Goal: Information Seeking & Learning: Learn about a topic

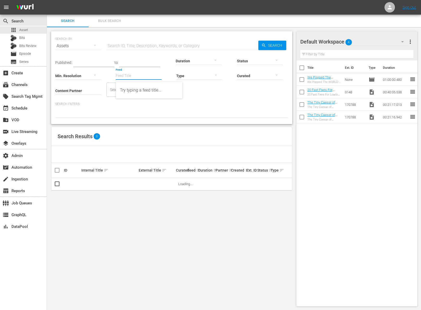
click at [125, 77] on input "Feed" at bounding box center [139, 76] width 46 height 19
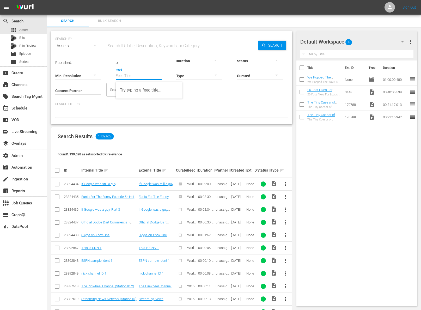
paste input "EP026410920038"
type input "EP026410920038"
click at [143, 77] on input "EP026410920038" at bounding box center [139, 76] width 46 height 19
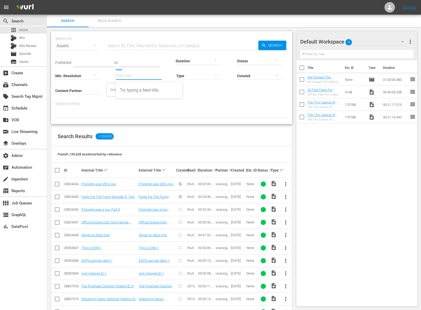
click at [113, 22] on span "Bulk Search" at bounding box center [109, 21] width 35 height 6
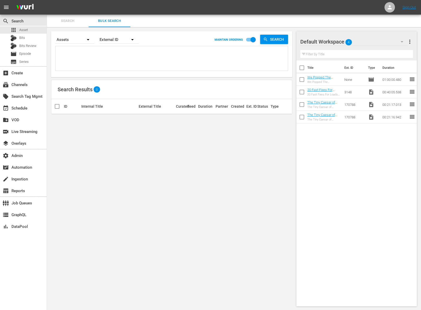
click at [115, 53] on textarea at bounding box center [172, 59] width 231 height 24
paste textarea "EP026410920038"
type textarea "EP026410920038"
click at [274, 40] on span "Search" at bounding box center [278, 39] width 20 height 9
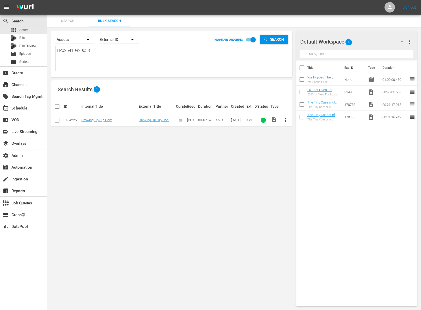
click at [125, 116] on td "Growing Up Hip Hop: Atlanta 220: No Ma'am, No Ham, No Turkey" at bounding box center [109, 120] width 57 height 13
click at [125, 117] on td "Growing Up Hip Hop: Atlanta 220: No Ma'am, No Ham, No Turkey" at bounding box center [109, 120] width 57 height 13
click at [124, 119] on td "Growing Up Hip Hop: Atlanta 220: No Ma'am, No Ham, No Turkey" at bounding box center [109, 120] width 57 height 13
click at [131, 121] on link "Growing Up Hip Hop: Atlanta 220: No Ma'am, No Ham, No Turkey" at bounding box center [108, 124] width 55 height 12
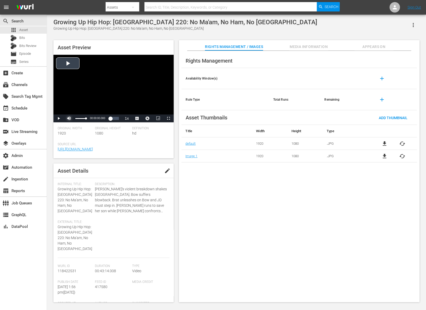
click at [69, 118] on span "Video Player" at bounding box center [69, 118] width 0 height 0
click at [73, 61] on div "Video Player" at bounding box center [113, 85] width 120 height 60
click at [102, 118] on div "Loaded : 1.38% 00:08:51.302 00:00:02.537" at bounding box center [108, 118] width 22 height 5
click at [107, 119] on div "00:18:13.858" at bounding box center [106, 118] width 0 height 5
click at [112, 119] on div "Loaded : 46.30% 00:29:10.174 00:19:48.419" at bounding box center [108, 118] width 22 height 5
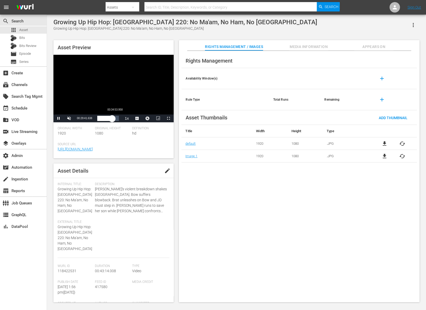
click at [112, 120] on div "00:29:41.690" at bounding box center [104, 118] width 15 height 5
click at [59, 118] on span "Video Player" at bounding box center [59, 118] width 0 height 0
click at [115, 120] on div "00:34:57.875" at bounding box center [105, 118] width 17 height 5
click at [168, 118] on span "Video Player" at bounding box center [168, 118] width 0 height 0
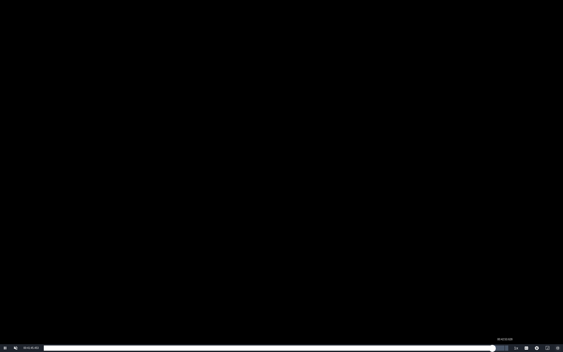
click at [426, 310] on div "00:42:53.628" at bounding box center [504, 347] width 0 height 5
click at [267, 310] on div "00:42:57.756" at bounding box center [274, 347] width 461 height 5
click at [71, 310] on div "00:20:45.855" at bounding box center [155, 347] width 223 height 5
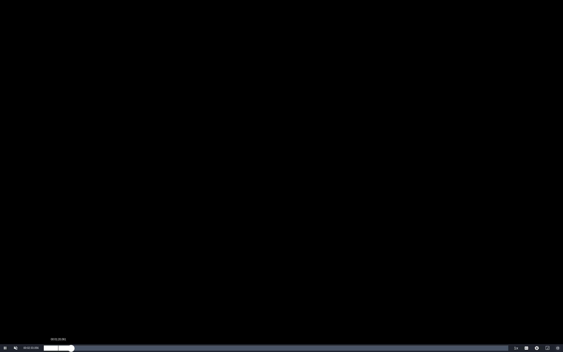
click at [58, 310] on div "Loaded : 6.02% 00:01:20.061 00:02:33.110" at bounding box center [276, 347] width 464 height 5
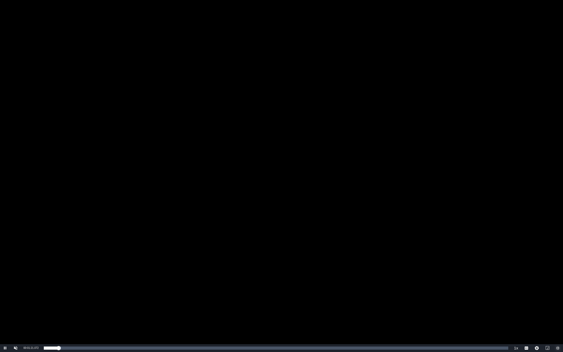
click at [426, 310] on span "Video Player" at bounding box center [558, 348] width 0 height 0
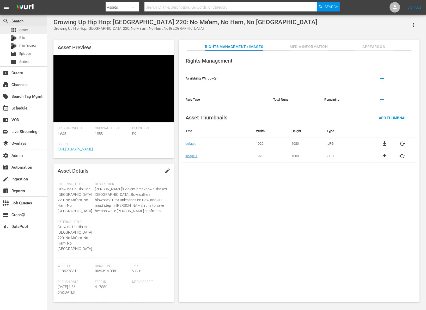
click at [21, 31] on span "Asset" at bounding box center [23, 29] width 9 height 5
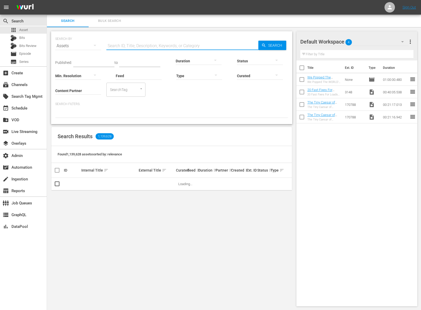
click at [137, 46] on input "text" at bounding box center [182, 46] width 152 height 13
paste input "EP058625150012"
type input "EP058625150012"
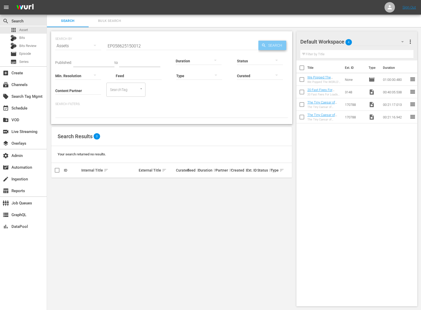
click at [280, 46] on span "Search" at bounding box center [276, 45] width 20 height 9
click at [109, 20] on span "Bulk Search" at bounding box center [109, 21] width 35 height 6
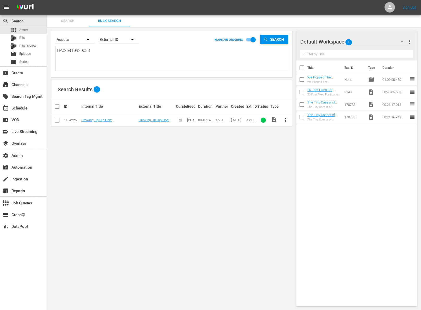
click at [109, 53] on textarea "EP026410920038" at bounding box center [172, 59] width 231 height 24
paste textarea "58625150012"
type textarea "EP058625150012"
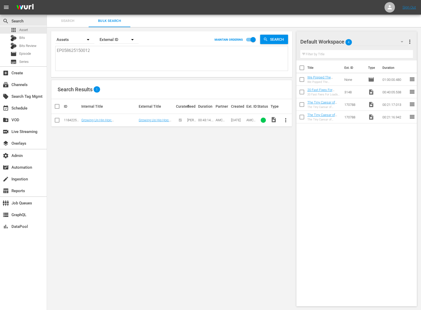
type textarea "EP058625150012"
click at [281, 39] on span "Search" at bounding box center [278, 39] width 20 height 9
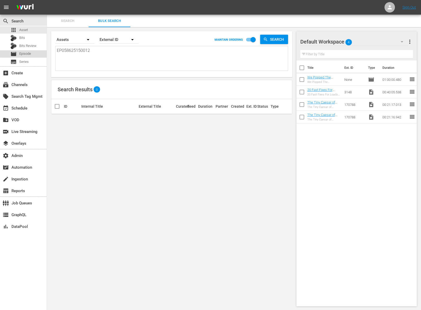
click at [27, 52] on span "Episode" at bounding box center [25, 53] width 12 height 5
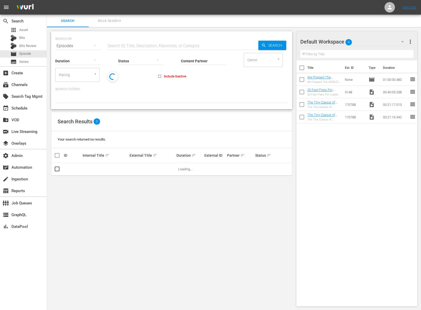
click at [133, 45] on input "text" at bounding box center [182, 46] width 152 height 13
paste input "EP058625150012"
type input "EP058625150012"
click at [270, 46] on span "Search" at bounding box center [276, 45] width 20 height 9
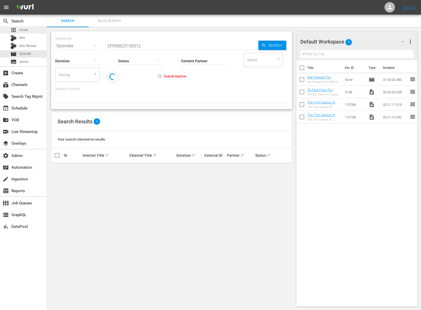
click at [19, 33] on div "apps Asset" at bounding box center [18, 29] width 17 height 7
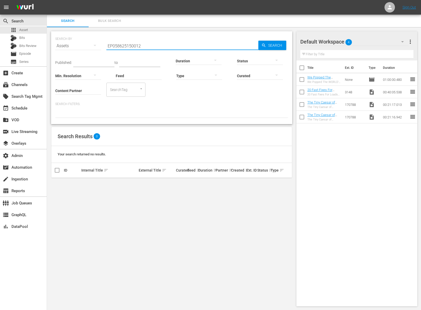
drag, startPoint x: 144, startPoint y: 45, endPoint x: 94, endPoint y: 46, distance: 49.5
click at [94, 45] on div "SEARCH BY Search By Assets Search ID, Title, Description, Keywords, or Category…" at bounding box center [171, 42] width 233 height 19
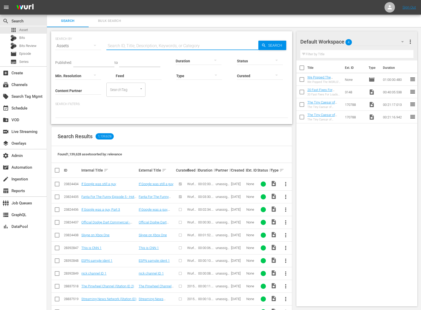
click at [142, 47] on input "text" at bounding box center [182, 46] width 152 height 13
click at [141, 47] on input "text" at bounding box center [182, 46] width 152 height 13
paste input "HSN Today With Friends"
type input "HSN Today With Friends"
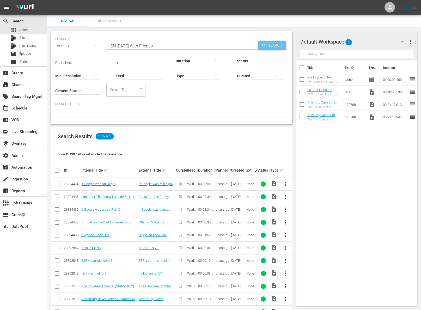
click at [281, 41] on span "Search" at bounding box center [276, 45] width 20 height 9
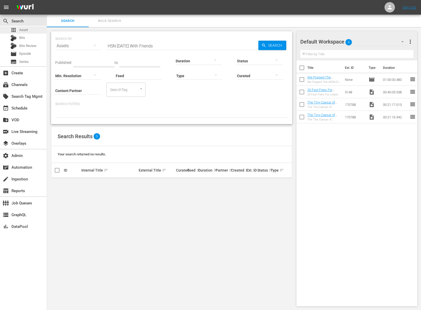
click at [31, 32] on div "apps Asset" at bounding box center [23, 29] width 47 height 7
click at [142, 43] on input "HSN Today With Friends" at bounding box center [182, 46] width 152 height 13
click at [275, 47] on span "Search" at bounding box center [276, 45] width 20 height 9
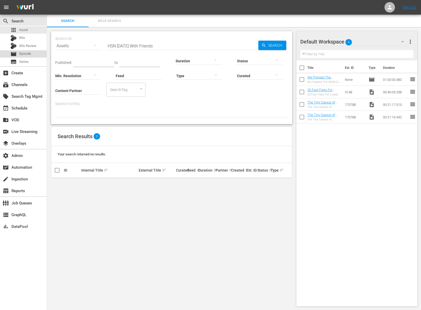
click at [36, 53] on div "movie Episode" at bounding box center [23, 53] width 47 height 7
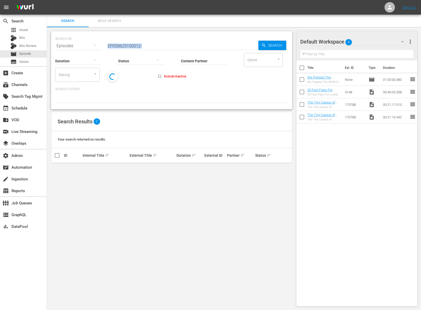
click at [156, 48] on div "SEARCH BY Search By Episodes Search ID, Title, Description, Keywords, or Catego…" at bounding box center [171, 70] width 241 height 78
click at [156, 48] on input "EP058625150012" at bounding box center [182, 46] width 152 height 13
paste input "HSN Today With Friends"
type input "HSN Today With Friends"
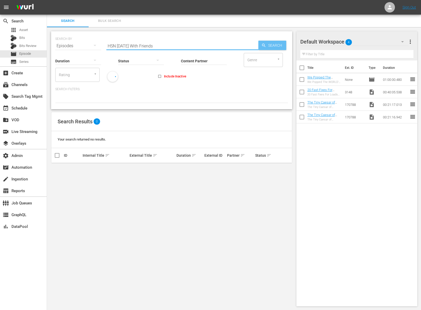
click at [281, 45] on span "Search" at bounding box center [276, 45] width 20 height 9
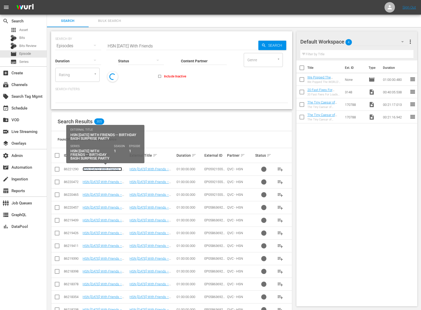
click at [109, 170] on link "HSN Today With Friends -- Birthday Bash Surprise Party" at bounding box center [104, 171] width 42 height 8
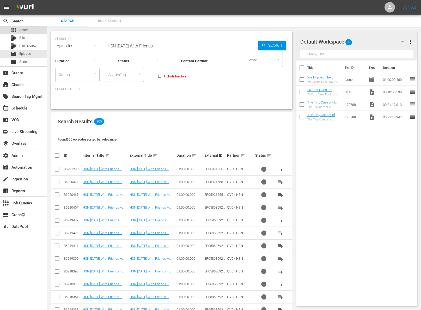
click at [20, 31] on span "Asset" at bounding box center [23, 29] width 9 height 5
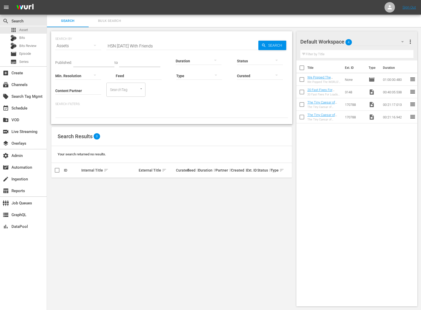
click at [157, 46] on input "HSN Today With Friends" at bounding box center [182, 46] width 152 height 13
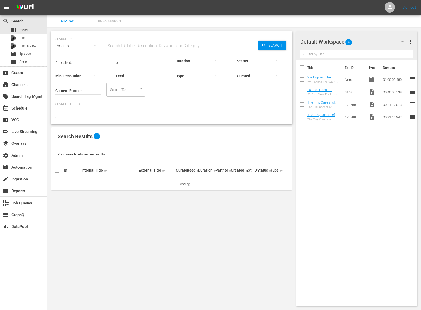
click at [131, 81] on input "Feed" at bounding box center [139, 76] width 46 height 19
paste input "56776741"
type input "56776741"
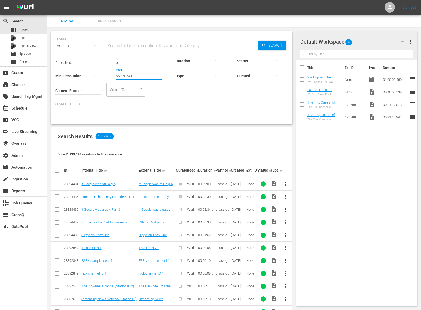
click at [136, 71] on input "56776741" at bounding box center [139, 76] width 46 height 19
click at [131, 45] on input "text" at bounding box center [182, 46] width 152 height 13
paste input "56776741"
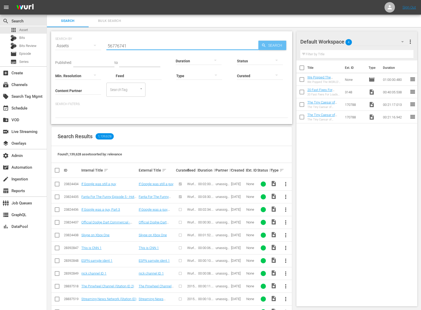
type input "56776741"
click at [273, 46] on span "Search" at bounding box center [276, 45] width 20 height 9
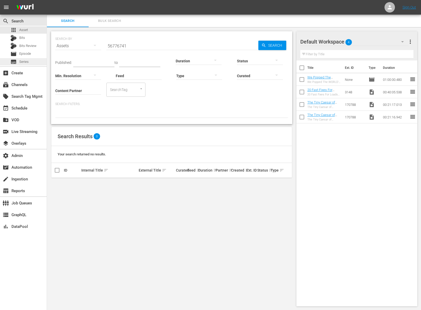
click at [38, 60] on div "subtitles Series" at bounding box center [23, 61] width 47 height 7
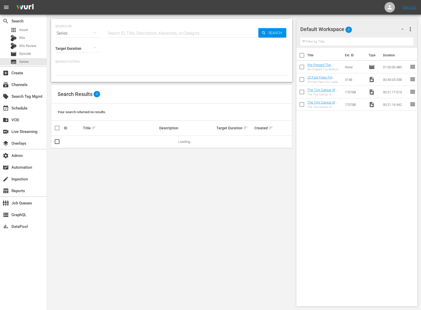
click at [141, 37] on hr at bounding box center [182, 37] width 152 height 0
click at [145, 33] on input "text" at bounding box center [182, 33] width 152 height 13
paste input "56776741"
type input "56776741"
click at [268, 33] on span "Search" at bounding box center [276, 32] width 20 height 9
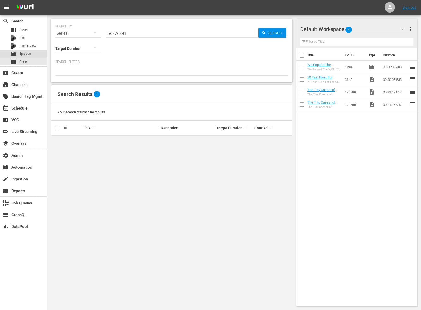
click at [19, 51] on div "movie Episode" at bounding box center [20, 53] width 21 height 7
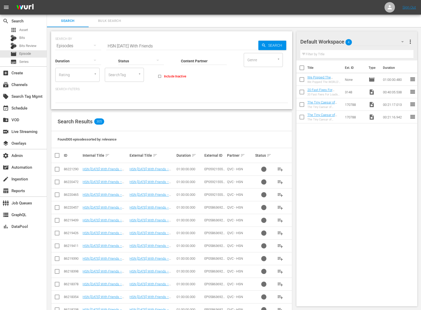
click at [137, 48] on input "HSN Today With Friends" at bounding box center [182, 46] width 152 height 13
paste input "56776741"
click at [276, 41] on div "SEARCH BY Search By Episodes Search ID, Title, Description, Keywords, or Catego…" at bounding box center [171, 42] width 233 height 19
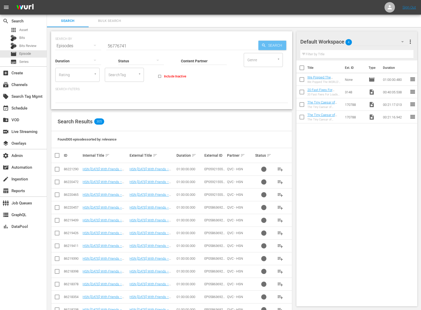
click at [277, 42] on span "Search" at bounding box center [276, 45] width 20 height 9
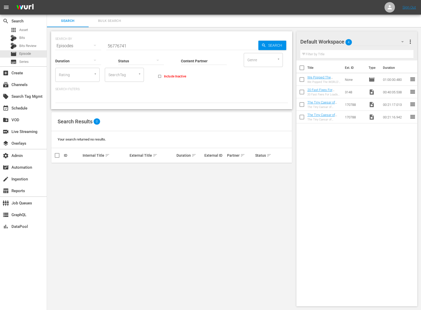
click at [127, 46] on input "56776741" at bounding box center [182, 46] width 152 height 13
paste input "2017 Fenway Hurling Classic"
type input "2017 Fenway Hurling Classic"
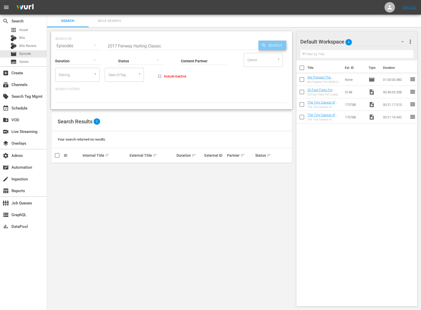
click at [278, 46] on span "Search" at bounding box center [276, 45] width 20 height 9
click at [21, 31] on span "Asset" at bounding box center [23, 29] width 9 height 5
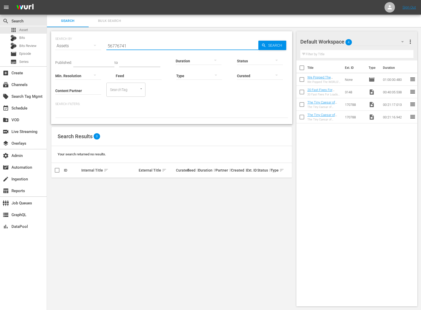
click at [131, 42] on input "56776741" at bounding box center [182, 46] width 152 height 13
paste input "2017 Fenway Hurling Classic"
type input "2017 Fenway Hurling Classic"
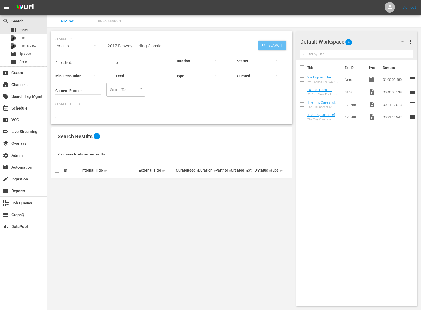
click at [271, 44] on span "Search" at bounding box center [276, 45] width 20 height 9
click at [37, 52] on div "movie Episode" at bounding box center [23, 53] width 47 height 7
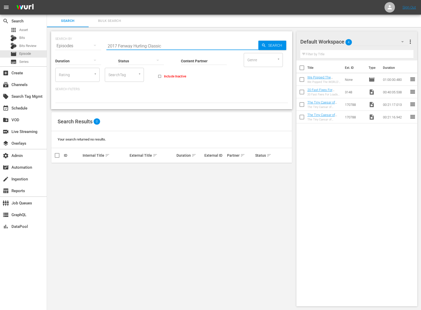
click at [132, 45] on input "2017 Fenway Hurling Classic" at bounding box center [182, 46] width 152 height 13
click at [281, 44] on span "Search" at bounding box center [276, 45] width 20 height 9
click at [37, 63] on div "subtitles Series" at bounding box center [23, 61] width 47 height 7
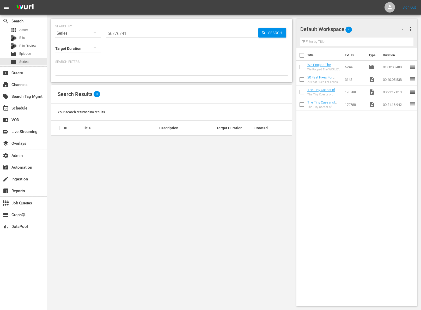
click at [140, 34] on input "56776741" at bounding box center [182, 33] width 152 height 13
paste input "2017 Fenway Hurling Classic"
type input "2017 Fenway Hurling Classic"
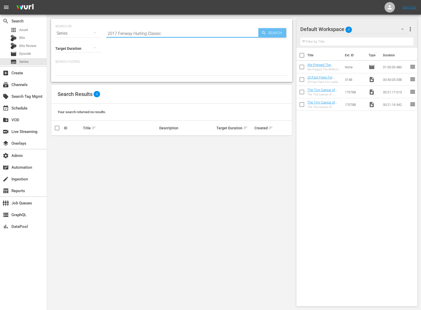
click at [283, 33] on span "Search" at bounding box center [276, 32] width 20 height 9
click at [34, 32] on div "apps Asset" at bounding box center [23, 29] width 47 height 7
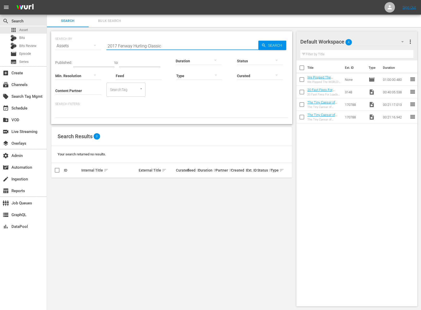
click at [164, 47] on input "2017 Fenway Hurling Classic" at bounding box center [182, 46] width 152 height 13
click at [188, 43] on input "2017 Fenway Hurling Classic" at bounding box center [182, 46] width 152 height 13
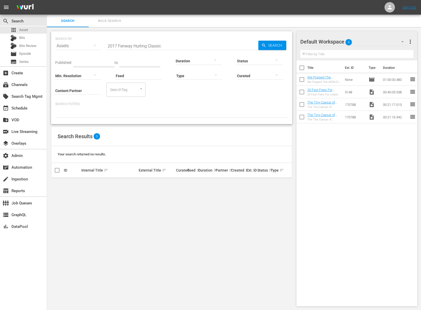
click at [312, 166] on div "Title Ext. ID Type Duration We Popped The WORLD’S LARGEST BALLOON! (40ft+) (Eps…" at bounding box center [356, 182] width 121 height 244
click at [162, 47] on input "2017 Fenway Hurling Classic" at bounding box center [182, 46] width 152 height 13
paste input "56777279"
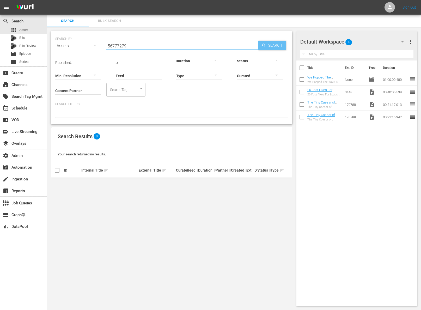
type input "56777279"
click at [266, 46] on span "Search" at bounding box center [276, 45] width 20 height 9
click at [31, 31] on div "apps Asset" at bounding box center [23, 29] width 47 height 7
click at [149, 44] on input "56777279" at bounding box center [182, 46] width 152 height 13
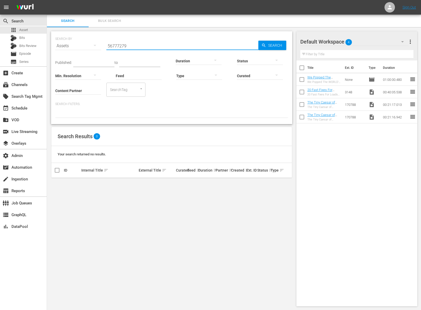
click at [149, 44] on input "56777279" at bounding box center [182, 46] width 152 height 13
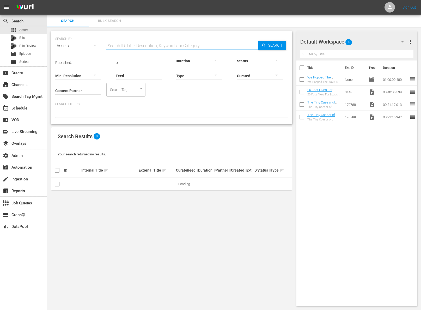
click at [136, 79] on div "Feed Feed Title" at bounding box center [139, 72] width 46 height 19
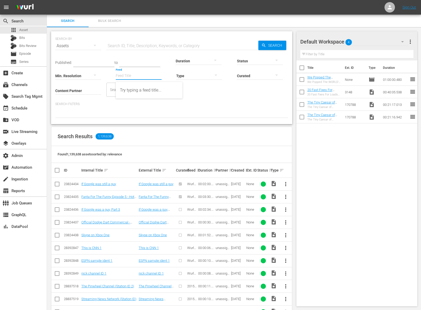
paste input "24537567"
type input "24537567"
click at [134, 71] on input "24537567" at bounding box center [139, 76] width 46 height 19
click at [132, 73] on input "24537567" at bounding box center [139, 76] width 46 height 19
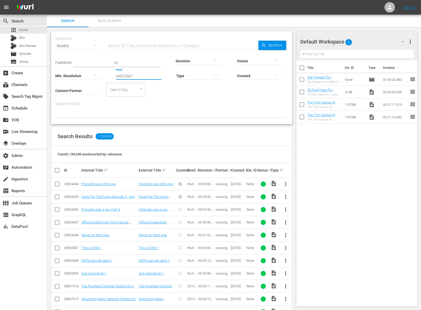
click at [132, 73] on input "24537567" at bounding box center [139, 76] width 46 height 19
click at [125, 49] on input "text" at bounding box center [182, 46] width 152 height 13
paste input "24537567"
type input "24537567"
click at [266, 46] on span "Search" at bounding box center [276, 45] width 20 height 9
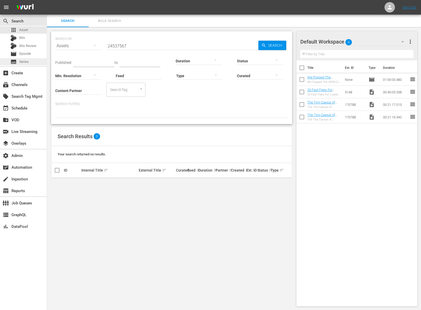
click at [39, 63] on div "subtitles Series" at bounding box center [23, 61] width 47 height 7
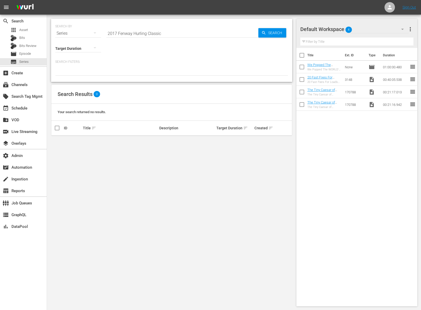
click at [161, 36] on input "2017 Fenway Hurling Classic" at bounding box center [182, 33] width 152 height 13
paste input "4537567"
type input "24537567"
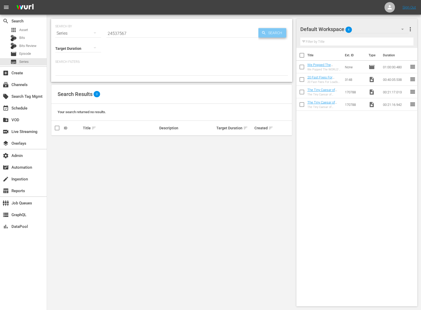
click at [273, 33] on span "Search" at bounding box center [276, 32] width 20 height 9
click at [31, 51] on div "movie Episode" at bounding box center [23, 53] width 47 height 7
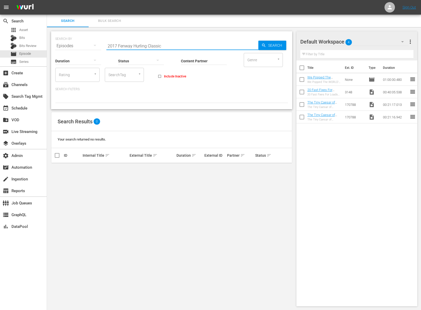
click at [127, 45] on input "2017 Fenway Hurling Classic" at bounding box center [182, 46] width 152 height 13
paste input "4537567"
type input "24537567"
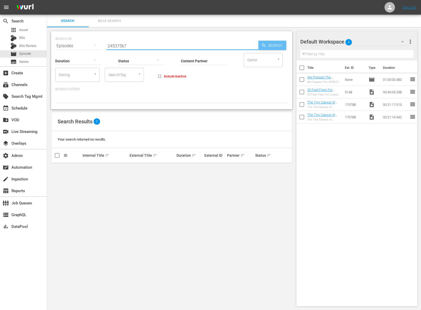
click at [279, 44] on span "Search" at bounding box center [276, 45] width 20 height 9
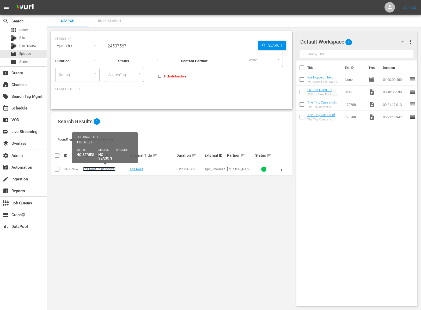
click at [99, 167] on link "The Reef - film shorter" at bounding box center [99, 169] width 33 height 4
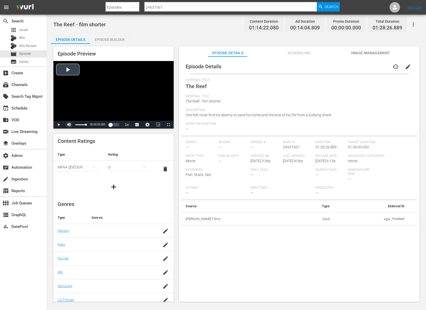
click at [69, 125] on span "Video Player" at bounding box center [69, 125] width 0 height 0
click at [70, 65] on div "Video Player" at bounding box center [113, 91] width 120 height 60
drag, startPoint x: 98, startPoint y: 125, endPoint x: 90, endPoint y: 125, distance: 8.6
click at [90, 125] on div "Play Unmute Current Time 00:08:31.507 / Duration 01:15:07.035 Loaded : 3.20% 00…" at bounding box center [113, 125] width 120 height 8
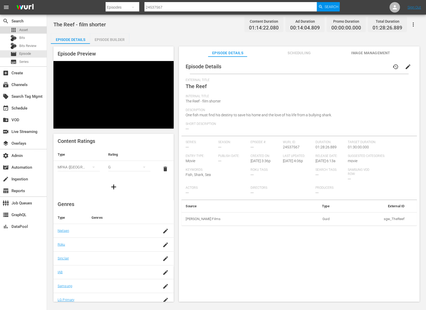
click at [30, 29] on div "apps Asset" at bounding box center [23, 29] width 47 height 7
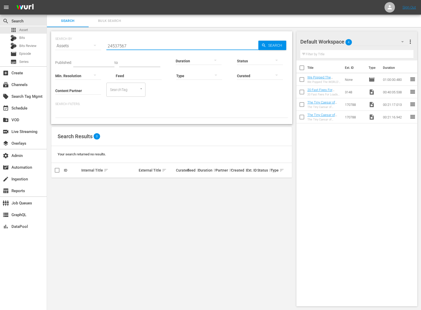
click at [153, 45] on input "24537567" at bounding box center [182, 46] width 152 height 13
paste input "Shark Bait"
type input "Shark Bait"
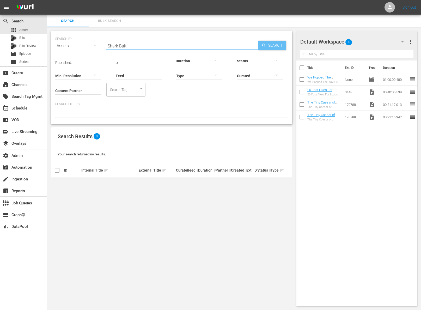
click at [279, 43] on span "Search" at bounding box center [276, 45] width 20 height 9
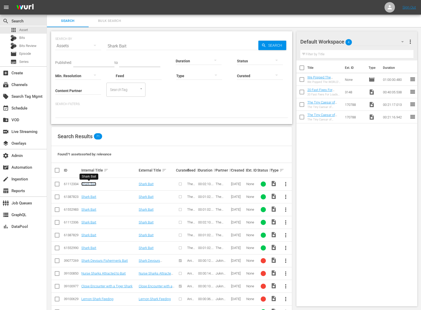
click at [90, 182] on link "Shark Bait" at bounding box center [88, 184] width 15 height 4
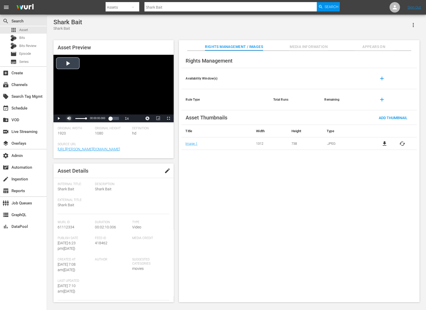
click at [69, 118] on span "Video Player" at bounding box center [69, 118] width 0 height 0
click at [69, 58] on div "Video Player" at bounding box center [113, 85] width 120 height 60
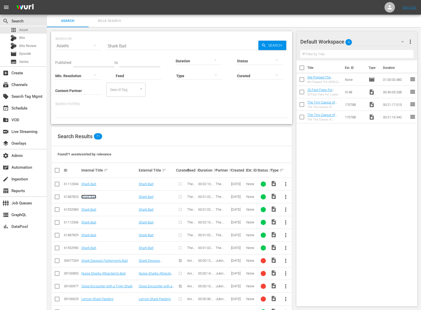
click at [95, 197] on link "Shark Bait" at bounding box center [88, 197] width 15 height 4
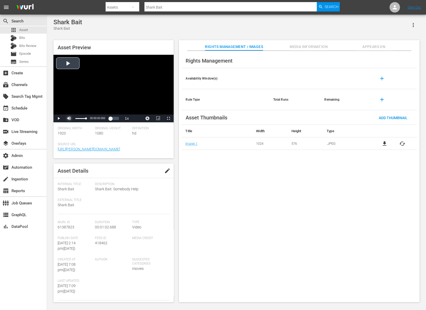
click at [69, 118] on span "Video Player" at bounding box center [69, 118] width 0 height 0
click at [59, 118] on span "Video Player" at bounding box center [59, 118] width 0 height 0
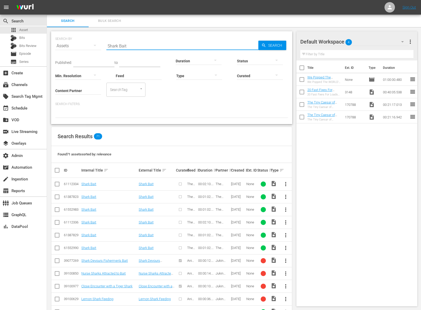
drag, startPoint x: 138, startPoint y: 45, endPoint x: 79, endPoint y: 50, distance: 58.5
click at [79, 50] on div "SEARCH BY Search By Assets Search ID, Title, Description, Keywords, or Category…" at bounding box center [171, 42] width 233 height 19
drag, startPoint x: 139, startPoint y: 48, endPoint x: 107, endPoint y: 44, distance: 32.5
click at [107, 44] on input "Shark Bait" at bounding box center [182, 46] width 152 height 13
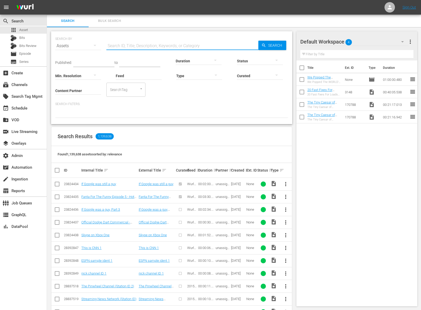
click at [151, 41] on input "text" at bounding box center [182, 46] width 152 height 13
paste input "57775490"
type input "57775490"
click at [268, 47] on span "Search" at bounding box center [276, 45] width 20 height 9
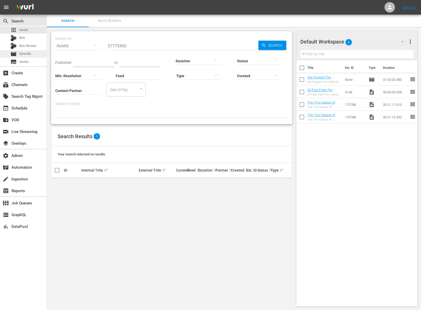
click at [28, 51] on span "Episode" at bounding box center [25, 53] width 12 height 5
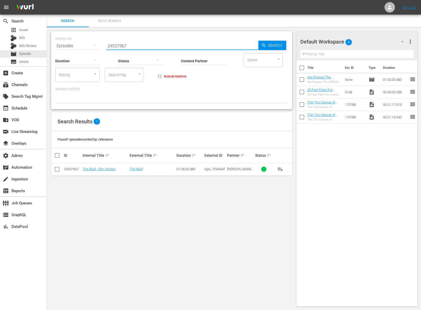
click at [126, 45] on input "24537567" at bounding box center [182, 46] width 152 height 13
paste input "57775490"
type input "57775490"
click at [270, 45] on span "Search" at bounding box center [276, 45] width 20 height 9
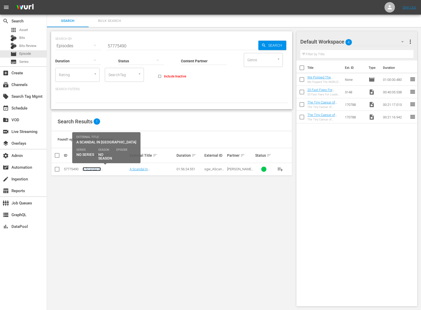
click at [107, 168] on link "A Scandal In Paris - classics longer" at bounding box center [99, 173] width 33 height 12
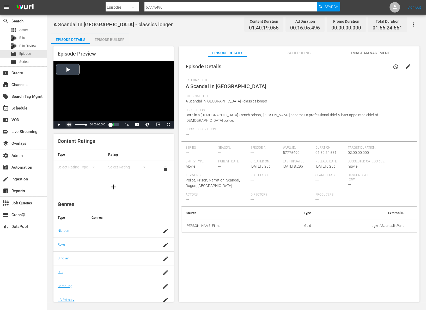
click at [69, 125] on span "Video Player" at bounding box center [69, 125] width 0 height 0
click at [71, 68] on div "Video Player" at bounding box center [113, 91] width 120 height 60
click at [101, 126] on div "00:22:26.419 A Scandal In Paris (3/12)" at bounding box center [101, 124] width 0 height 5
click at [110, 126] on div "01:08:43.409 A Scandal In Paris (8/12)" at bounding box center [110, 124] width 0 height 5
click at [119, 126] on div "Loaded : 58.77% 01:56:24.551 00:58:40.601 Cue Point 11: 01:32:30.122" at bounding box center [108, 124] width 22 height 5
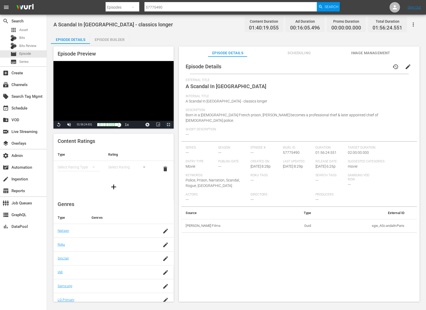
click at [168, 125] on span "Video Player" at bounding box center [168, 125] width 0 height 0
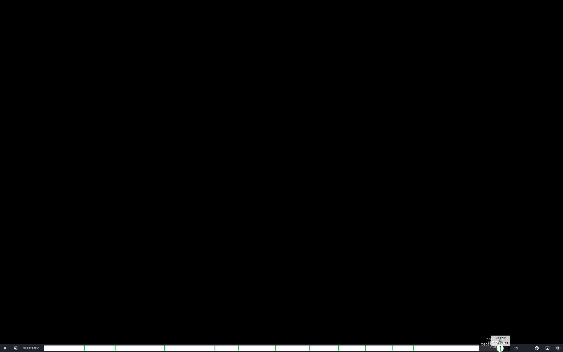
click at [426, 310] on div "Progress Bar" at bounding box center [500, 347] width 1 height 7
click at [426, 310] on div "01:52:29.380 A Scandal In Paris (12/12)" at bounding box center [492, 347] width 0 height 5
click at [426, 310] on div "01:38:30.612" at bounding box center [268, 347] width 449 height 5
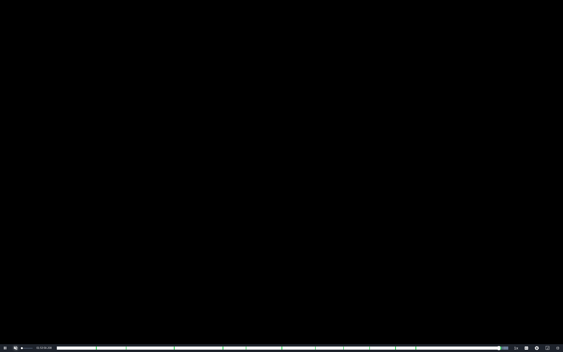
click at [16, 310] on span "Video Player" at bounding box center [16, 348] width 0 height 0
click at [426, 310] on span "Video Player" at bounding box center [558, 348] width 0 height 0
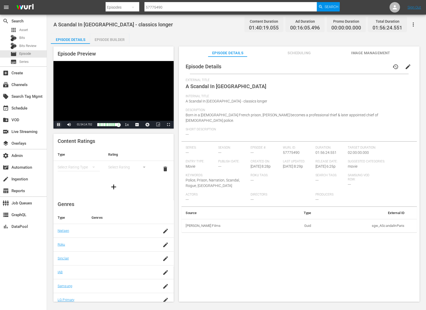
click at [59, 125] on span "Video Player" at bounding box center [59, 125] width 0 height 0
click at [305, 52] on span "Scheduling" at bounding box center [299, 53] width 39 height 7
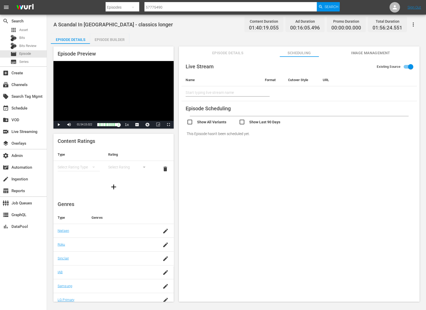
click at [222, 50] on span "Episode Details" at bounding box center [227, 53] width 39 height 7
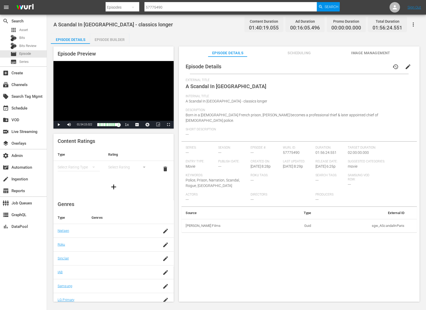
click at [101, 26] on span "A Scandal In Paris - classics longer" at bounding box center [112, 24] width 119 height 6
copy span "A Scandal In Paris - classics longer"
click at [25, 29] on span "Asset" at bounding box center [23, 29] width 9 height 5
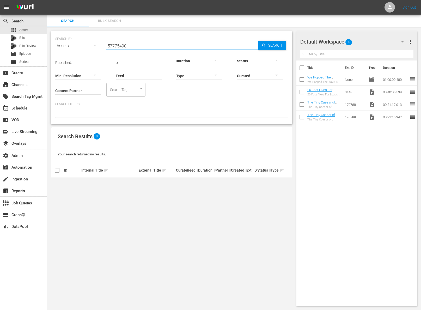
click at [136, 45] on input "57775490" at bounding box center [182, 46] width 152 height 13
click at [136, 44] on input "57775490" at bounding box center [182, 46] width 152 height 13
paste input "A Scandal In Paris - classics longer"
type input "A Scandal In Paris - classics longer"
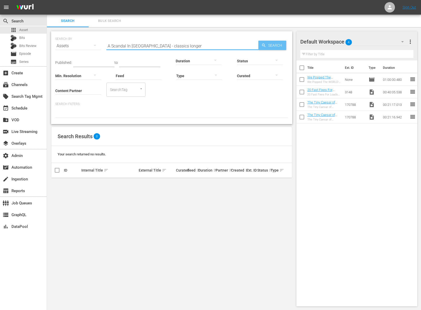
click at [280, 46] on span "Search" at bounding box center [276, 45] width 20 height 9
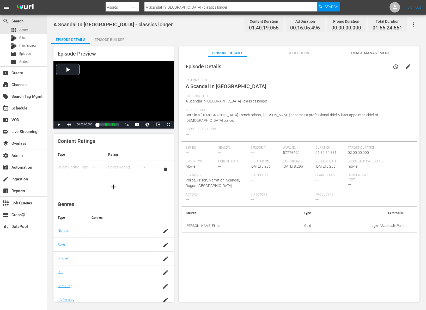
click at [351, 52] on span "Image Management" at bounding box center [370, 53] width 39 height 7
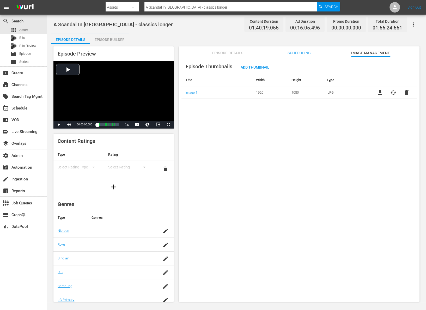
click at [298, 54] on span "Scheduling" at bounding box center [299, 53] width 39 height 7
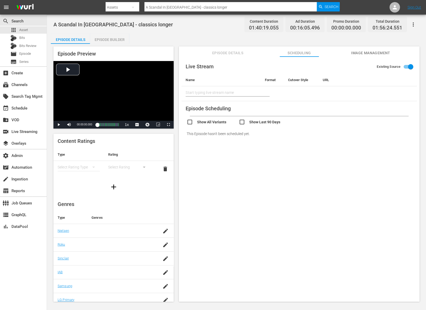
click at [378, 100] on td "undefined" at bounding box center [363, 93] width 90 height 15
click at [235, 54] on span "Episode Details" at bounding box center [227, 53] width 39 height 7
